Goal: Find contact information: Find contact information

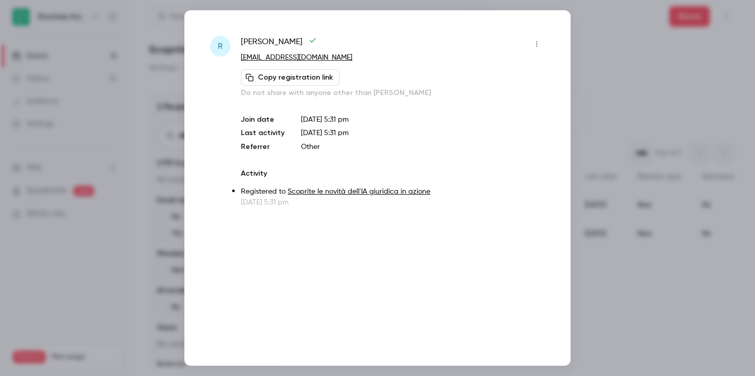
click at [149, 52] on div at bounding box center [377, 188] width 755 height 376
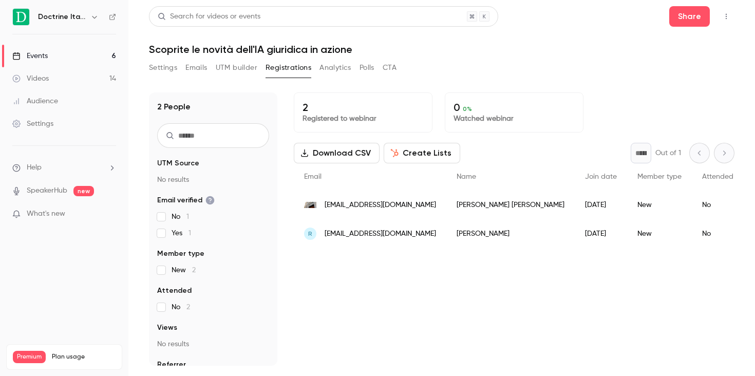
click at [84, 14] on h6 "Doctrine Italia" at bounding box center [62, 17] width 48 height 10
click at [91, 15] on icon "button" at bounding box center [94, 17] width 8 height 8
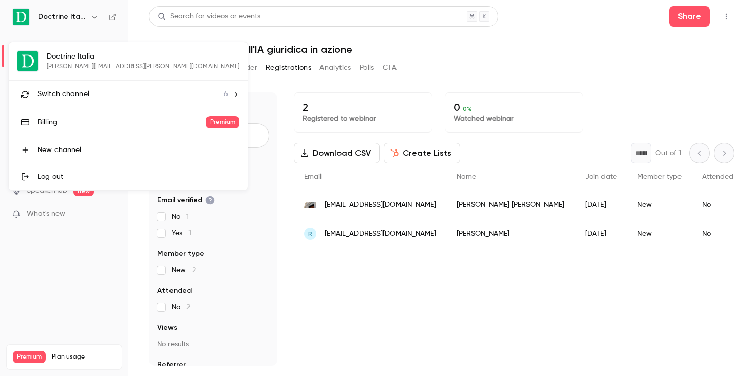
click at [88, 61] on div "Doctrine Italia [PERSON_NAME][EMAIL_ADDRESS][PERSON_NAME][DOMAIN_NAME] Switch c…" at bounding box center [128, 116] width 239 height 148
click at [98, 64] on div "Doctrine Italia [PERSON_NAME][EMAIL_ADDRESS][PERSON_NAME][DOMAIN_NAME] Switch c…" at bounding box center [128, 116] width 239 height 148
click at [84, 85] on li "Switch channel 6" at bounding box center [128, 94] width 239 height 27
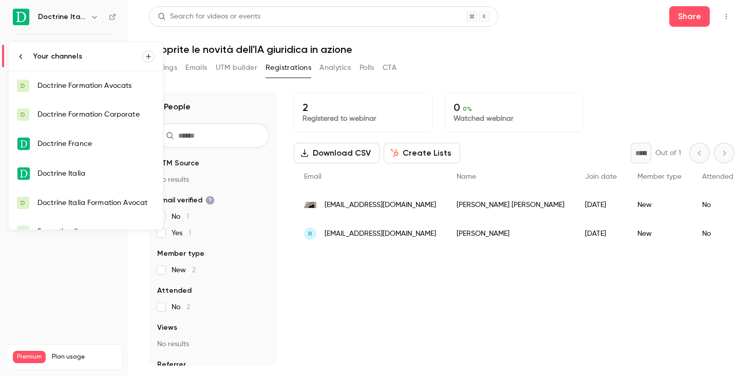
click at [103, 179] on link "Doctrine Italia" at bounding box center [86, 174] width 154 height 30
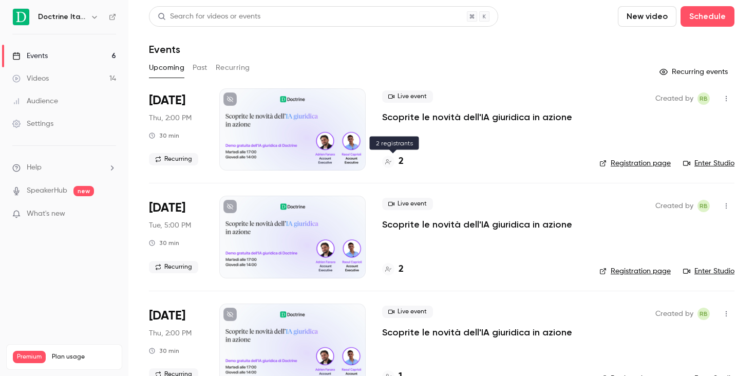
click at [403, 160] on h4 "2" at bounding box center [401, 162] width 5 height 14
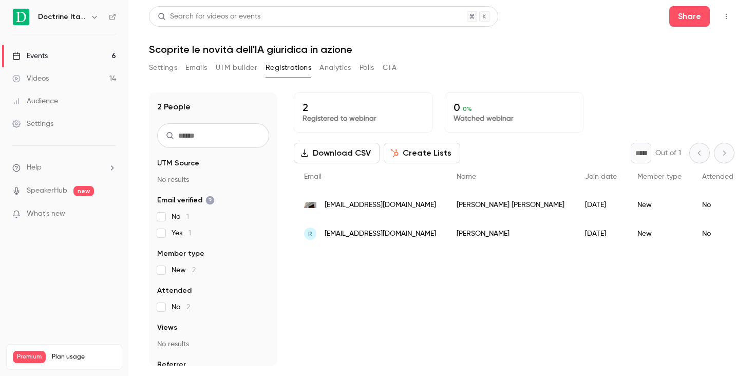
click at [90, 19] on icon "button" at bounding box center [94, 17] width 8 height 8
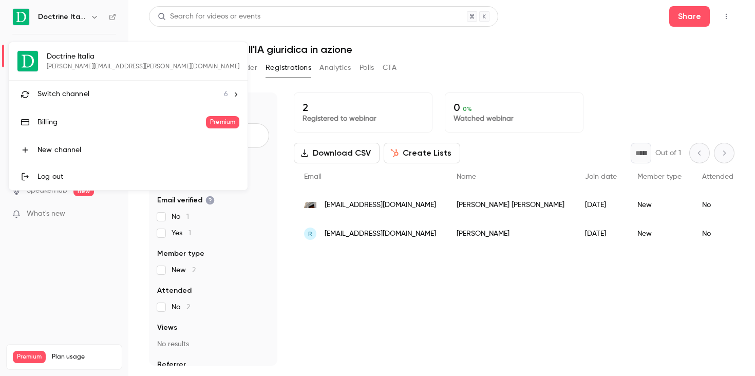
click at [81, 66] on div "Doctrine Italia [PERSON_NAME][EMAIL_ADDRESS][PERSON_NAME][DOMAIN_NAME] Switch c…" at bounding box center [128, 116] width 239 height 148
click at [81, 91] on span "Switch channel" at bounding box center [64, 94] width 52 height 11
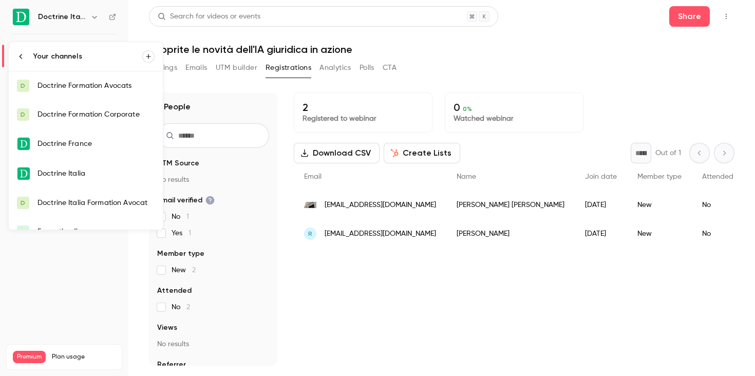
click at [97, 172] on div "Doctrine Italia" at bounding box center [96, 174] width 117 height 10
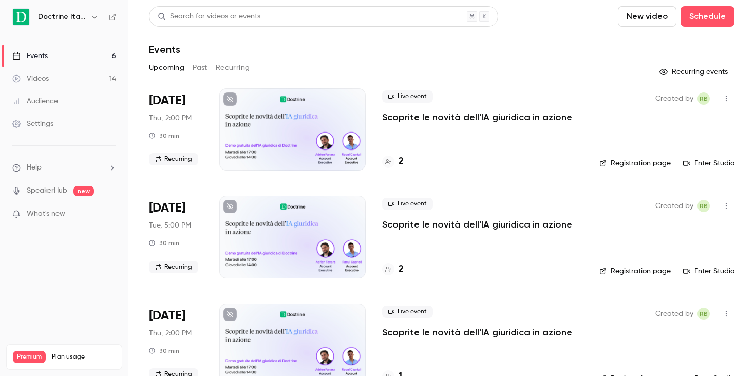
click at [716, 169] on div "Created by RB Registration page Enter Studio" at bounding box center [667, 129] width 135 height 82
click at [715, 163] on link "Enter Studio" at bounding box center [708, 163] width 51 height 10
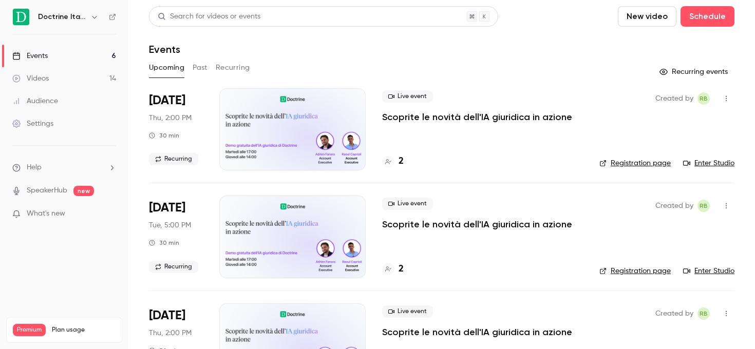
click at [404, 157] on div "2" at bounding box center [482, 162] width 201 height 14
click at [403, 157] on h4 "2" at bounding box center [401, 162] width 5 height 14
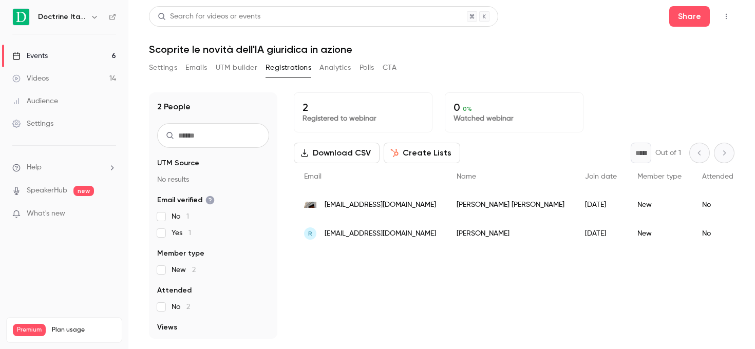
click at [441, 205] on div "[EMAIL_ADDRESS][DOMAIN_NAME]" at bounding box center [370, 205] width 153 height 29
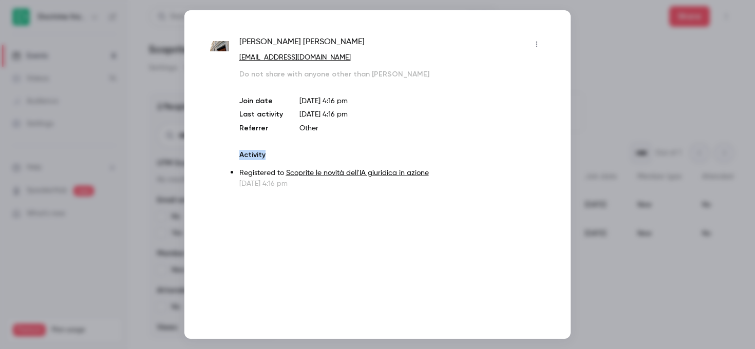
click at [441, 205] on div "Giorgio Marchetti info@giorgiomarchettiavvocato.it Do not share with anyone oth…" at bounding box center [377, 174] width 386 height 329
click at [441, 189] on p "Sep 17, 2025 4:16 pm" at bounding box center [392, 184] width 306 height 10
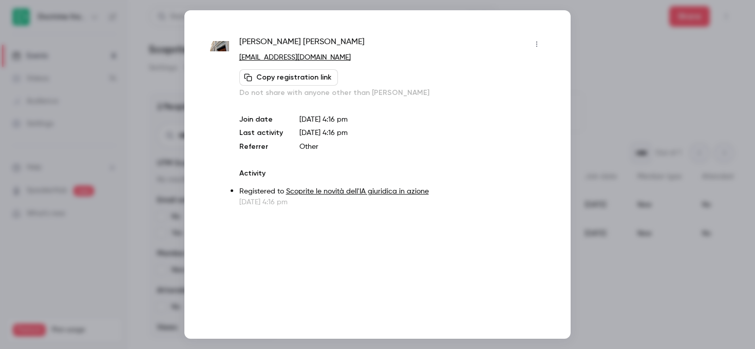
click at [301, 48] on span "Giorgio Marchetti" at bounding box center [301, 44] width 125 height 16
click at [299, 45] on span "Giorgio Marchetti" at bounding box center [301, 44] width 125 height 16
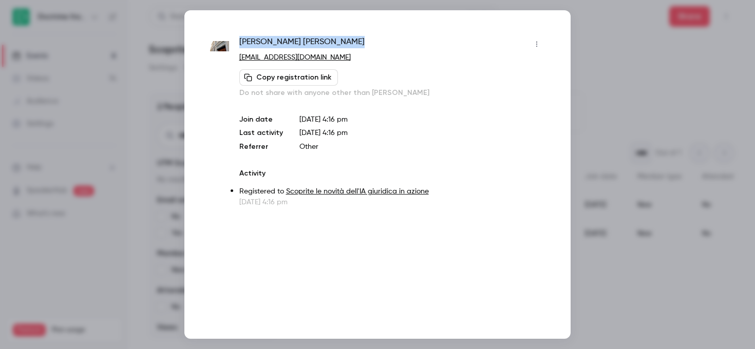
copy div "Giorgio Marchetti"
